Goal: Task Accomplishment & Management: Complete application form

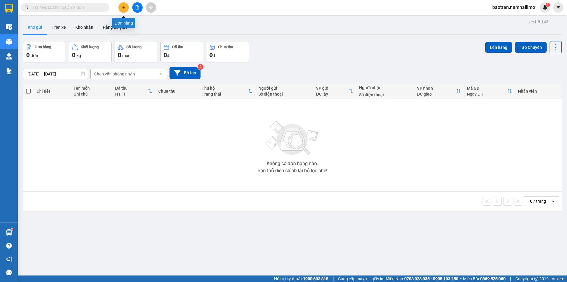
click at [127, 5] on button at bounding box center [123, 7] width 10 height 10
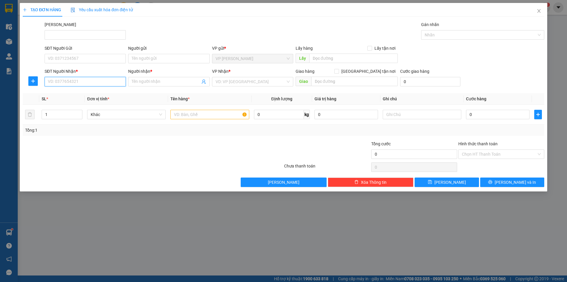
click at [66, 82] on input "SĐT Người Nhận *" at bounding box center [85, 81] width 81 height 9
click at [193, 116] on input "text" at bounding box center [209, 114] width 79 height 9
type input "1 hồ sơ bảo hiểm"
click at [474, 117] on input "0" at bounding box center [498, 114] width 64 height 9
type input "2"
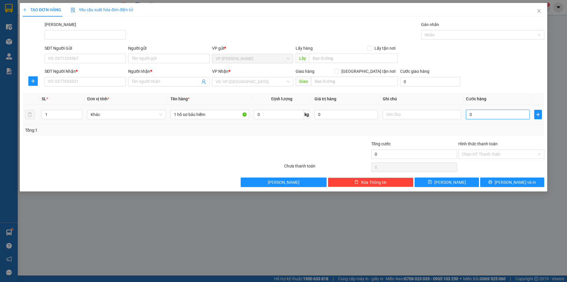
type input "2"
type input "20"
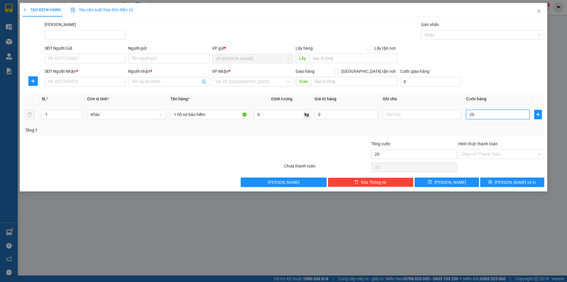
type input "200"
type input "2.000"
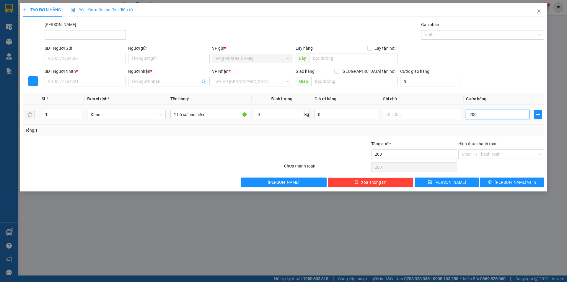
type input "2.000"
type input "20.000"
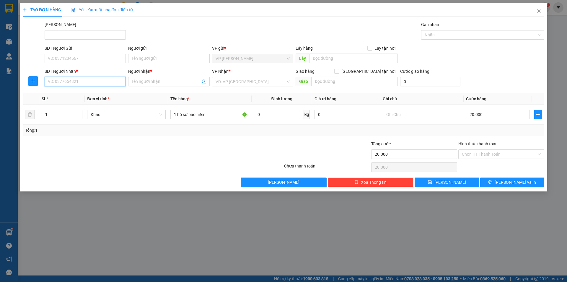
click at [112, 80] on input "SĐT Người Nhận *" at bounding box center [85, 81] width 81 height 9
type input "0934074512"
click at [175, 84] on input "Người nhận *" at bounding box center [166, 81] width 68 height 6
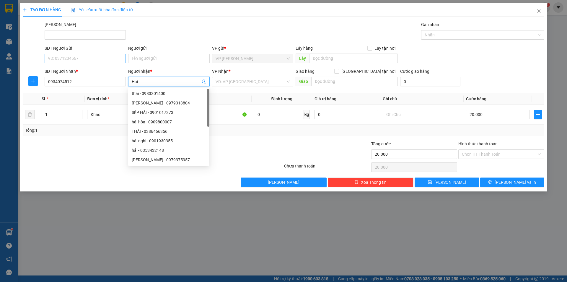
type input "Hai"
click at [79, 61] on input "SĐT Người Gửi" at bounding box center [85, 58] width 81 height 9
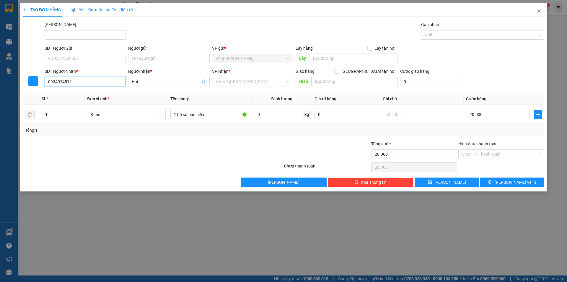
click at [92, 85] on input "0934074512" at bounding box center [85, 81] width 81 height 9
drag, startPoint x: 86, startPoint y: 58, endPoint x: 189, endPoint y: 70, distance: 103.5
click at [87, 58] on input "SĐT Người Gửi" at bounding box center [85, 58] width 81 height 9
paste input "0934074512"
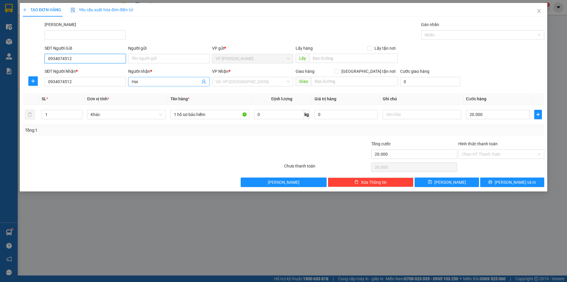
type input "0934074512"
click at [173, 78] on span "Hai" at bounding box center [168, 81] width 81 height 9
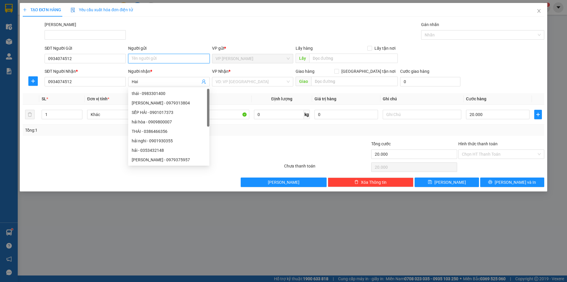
click at [161, 56] on input "Người gửi" at bounding box center [168, 58] width 81 height 9
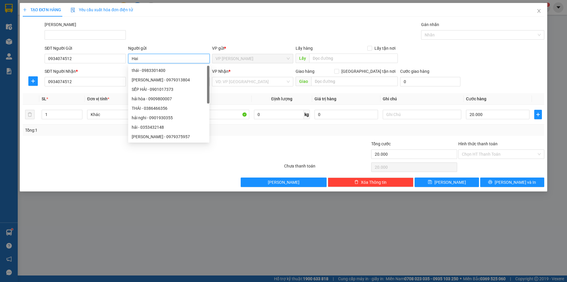
type input "Hai"
click at [209, 41] on div "[PERSON_NAME]" at bounding box center [294, 31] width 502 height 21
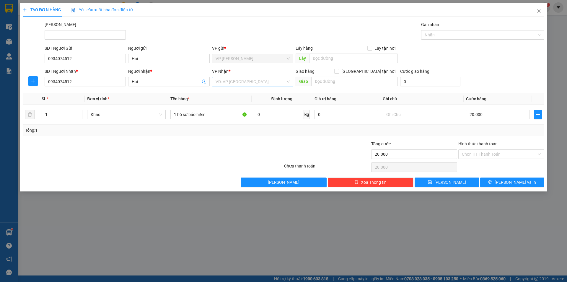
click at [274, 82] on input "search" at bounding box center [251, 81] width 70 height 9
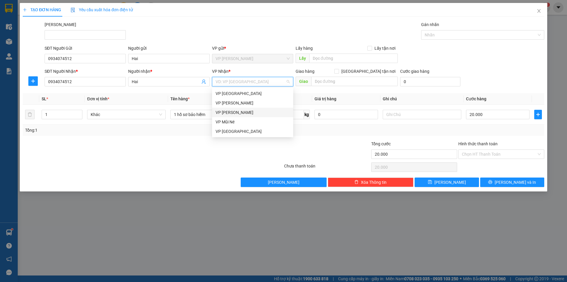
click at [245, 114] on div "VP [PERSON_NAME]" at bounding box center [253, 112] width 74 height 6
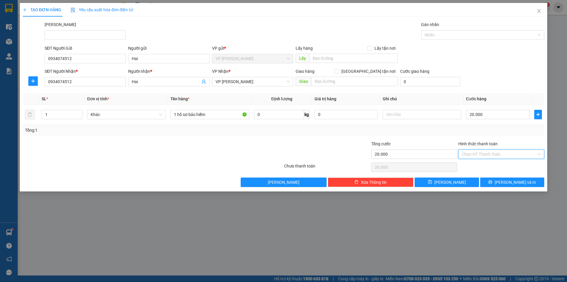
click at [487, 154] on input "Hình thức thanh toán" at bounding box center [499, 153] width 75 height 9
click at [490, 167] on div "Tại văn phòng" at bounding box center [501, 165] width 79 height 6
type input "0"
click at [506, 179] on button "[PERSON_NAME] và In" at bounding box center [512, 181] width 64 height 9
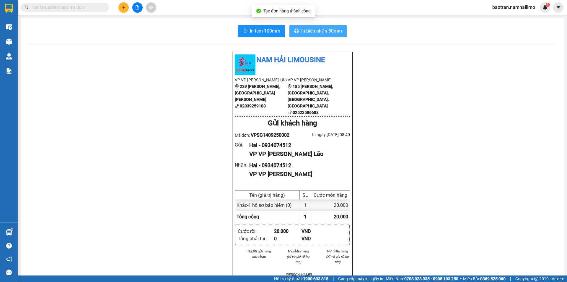
click at [332, 32] on span "In biên nhận 80mm" at bounding box center [321, 30] width 41 height 7
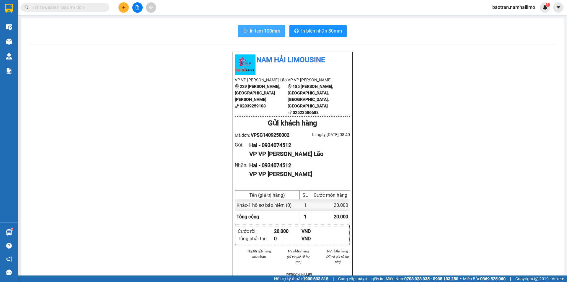
click at [271, 32] on span "In tem 100mm" at bounding box center [265, 30] width 30 height 7
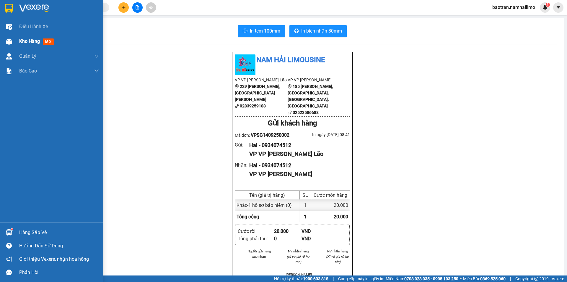
click at [17, 40] on div "Kho hàng mới" at bounding box center [51, 41] width 103 height 15
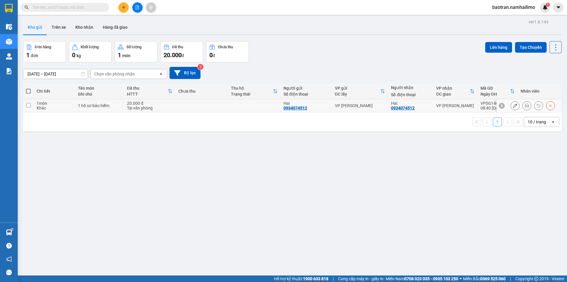
click at [28, 106] on input "checkbox" at bounding box center [28, 105] width 4 height 4
checkbox input "true"
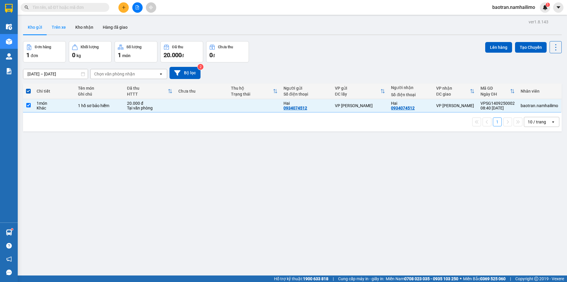
click at [59, 25] on button "Trên xe" at bounding box center [59, 27] width 24 height 14
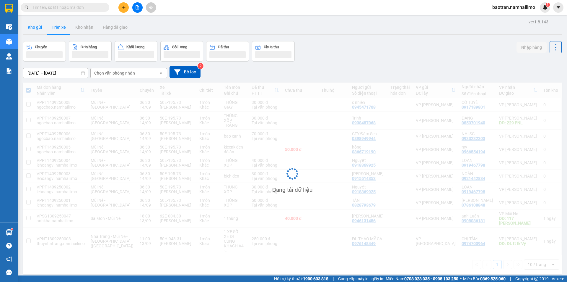
click at [34, 25] on button "Kho gửi" at bounding box center [35, 27] width 24 height 14
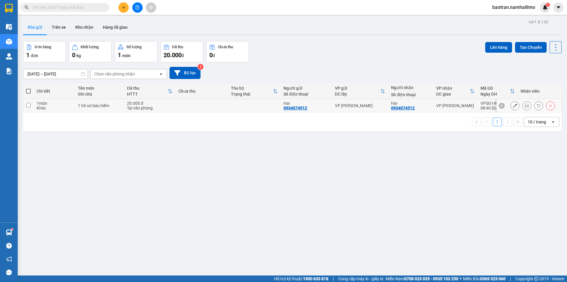
click at [198, 107] on td at bounding box center [201, 105] width 53 height 13
checkbox input "true"
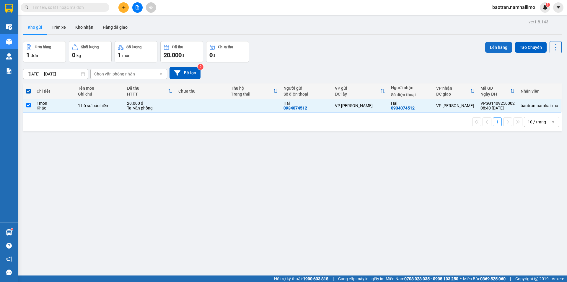
click at [500, 47] on button "Lên hàng" at bounding box center [498, 47] width 27 height 11
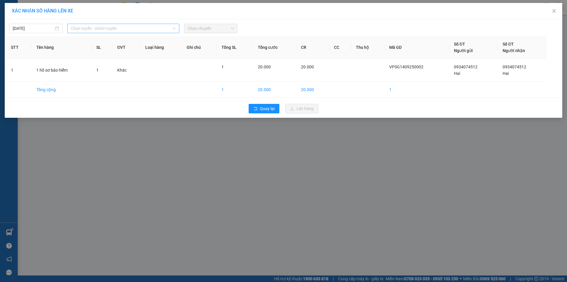
click at [170, 30] on span "Chọn tuyến - nhóm tuyến" at bounding box center [123, 28] width 105 height 9
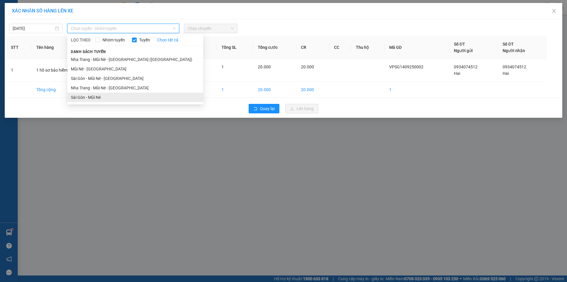
click at [126, 95] on li "Sài Gòn - Mũi Né" at bounding box center [135, 96] width 136 height 9
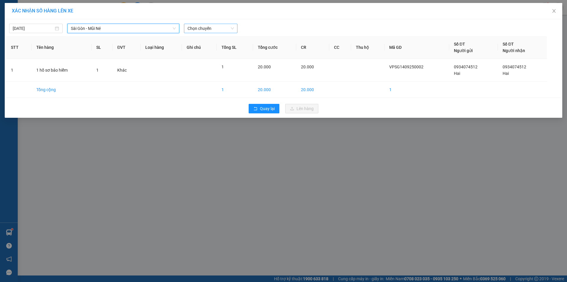
click at [201, 28] on span "Chọn chuyến" at bounding box center [211, 28] width 46 height 9
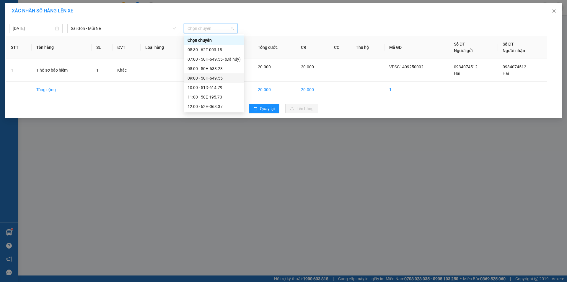
click at [220, 79] on div "09:00 - 50H-649.55" at bounding box center [214, 78] width 53 height 6
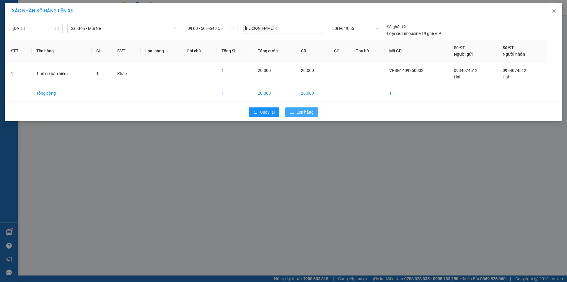
click at [307, 110] on span "Lên hàng" at bounding box center [305, 112] width 17 height 6
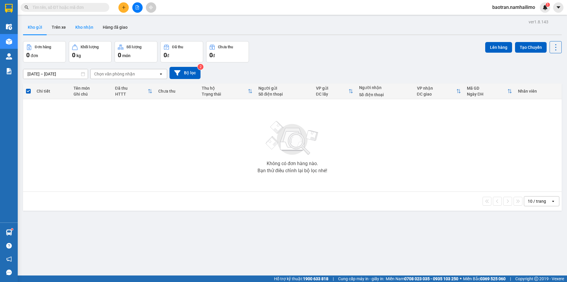
click at [78, 27] on button "Kho nhận" at bounding box center [84, 27] width 27 height 14
